Goal: Information Seeking & Learning: Learn about a topic

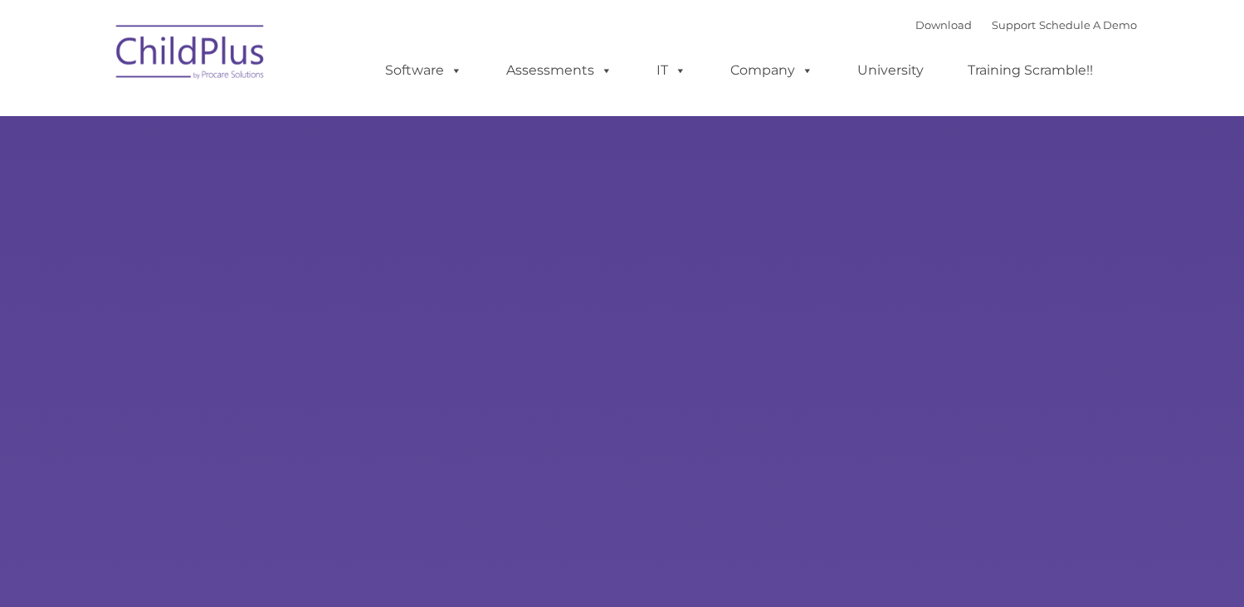
type input ""
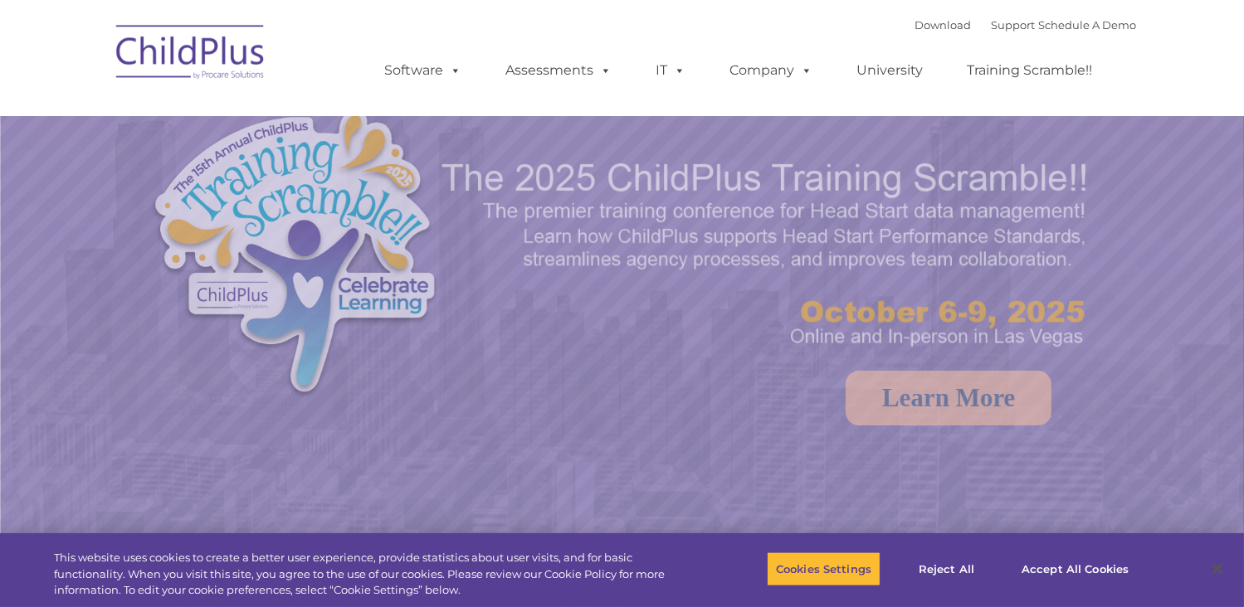
select select "MEDIUM"
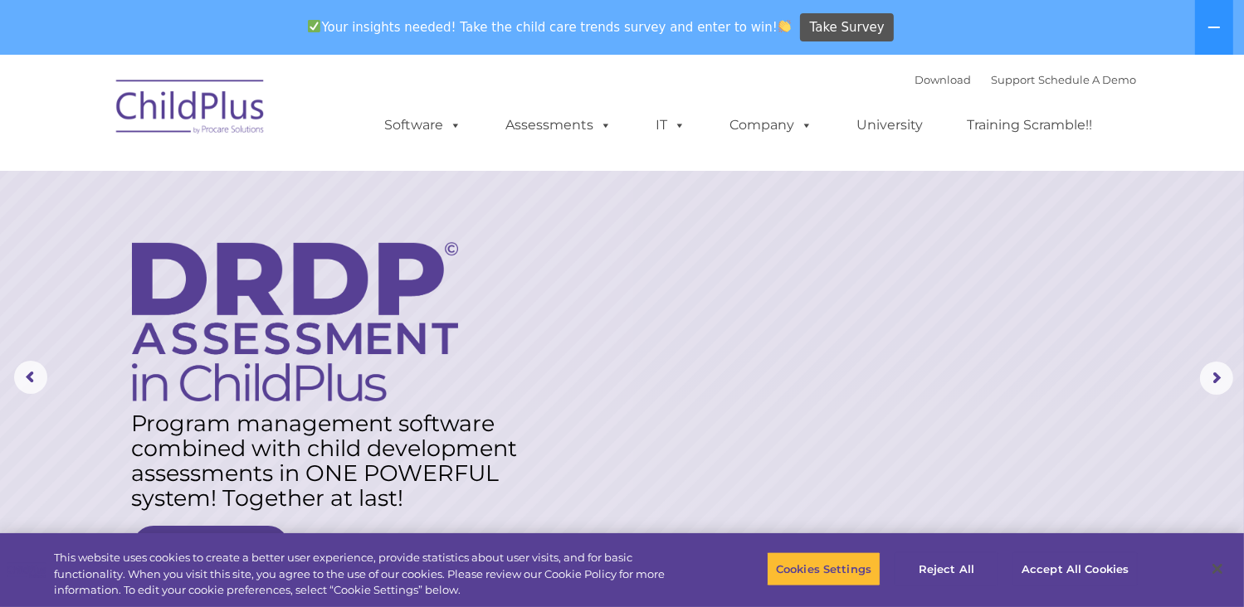
click at [1200, 122] on nav "Download Support | Schedule A Demo  MENU MENU Software ChildPlus: The original…" at bounding box center [622, 113] width 1244 height 116
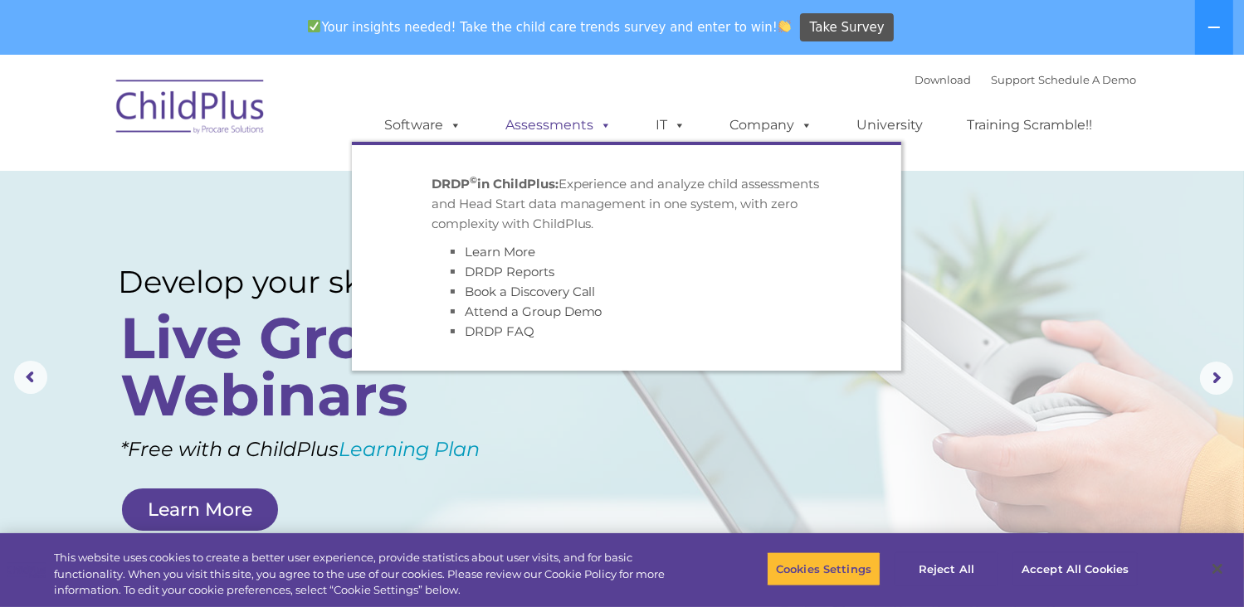
click at [574, 125] on link "Assessments" at bounding box center [559, 125] width 139 height 33
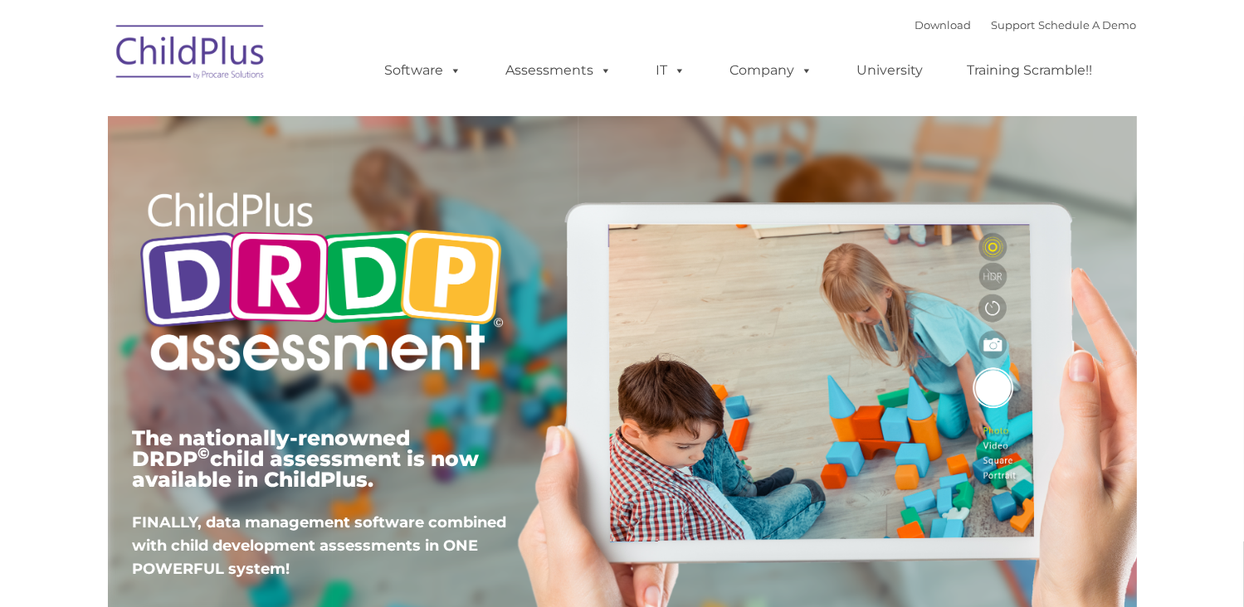
type input ""
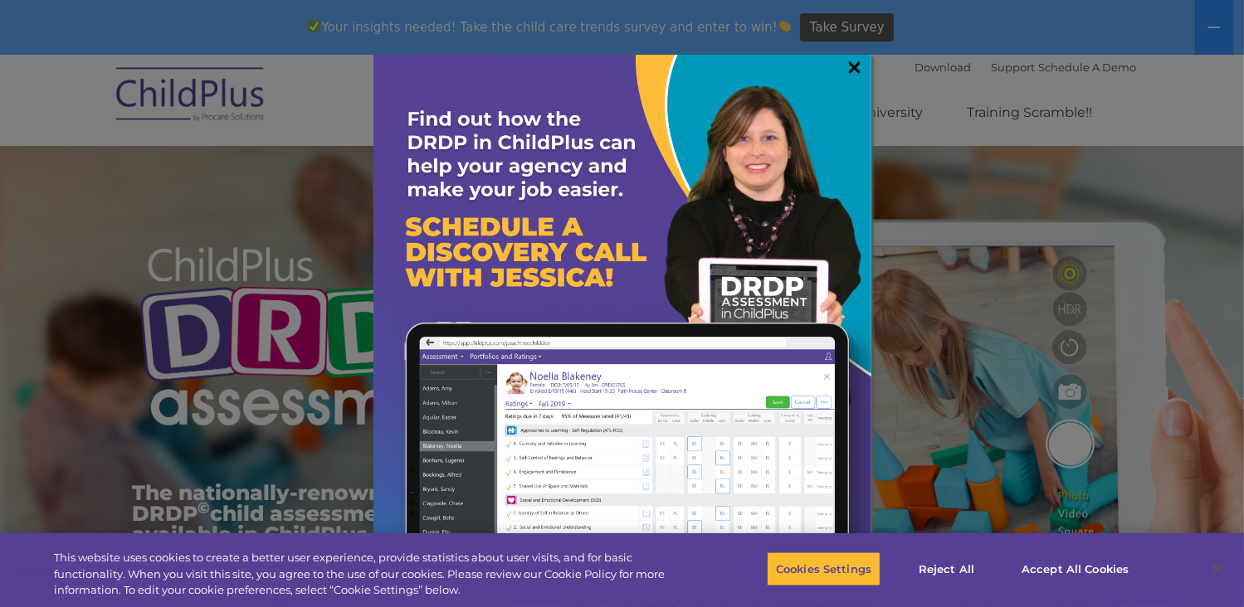
click at [852, 68] on link "×" at bounding box center [854, 67] width 19 height 17
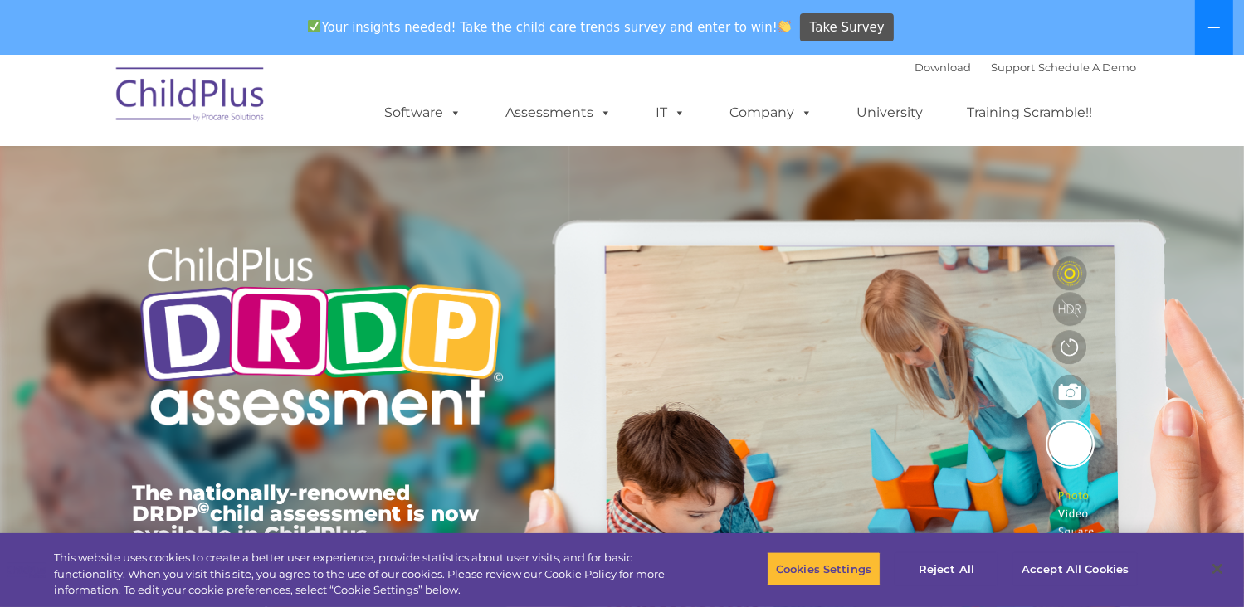
click at [1213, 28] on icon at bounding box center [1213, 27] width 13 height 13
